Goal: Task Accomplishment & Management: Manage account settings

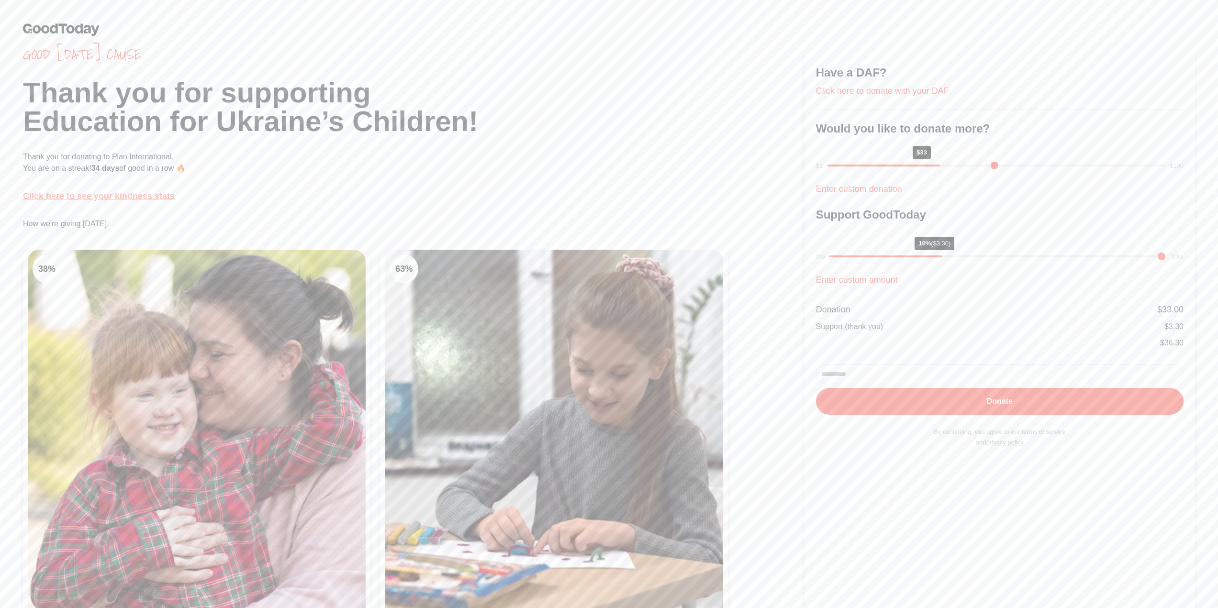
click at [146, 196] on link "Click here to see your kindness stats" at bounding box center [99, 196] width 152 height 10
